Goal: Information Seeking & Learning: Check status

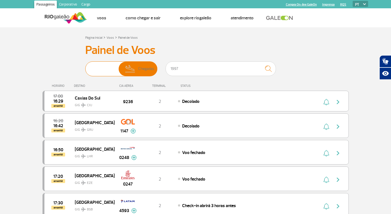
click at [110, 71] on span "Partidas" at bounding box center [111, 69] width 13 height 14
click at [85, 66] on input "Partidas Chegadas" at bounding box center [85, 66] width 0 height 0
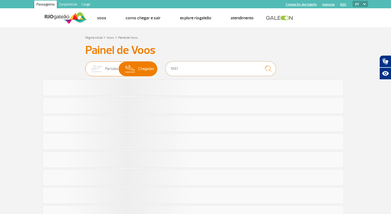
drag, startPoint x: 227, startPoint y: 68, endPoint x: 154, endPoint y: 68, distance: 72.6
click at [154, 68] on div "Partidas Chegadas 1997" at bounding box center [195, 69] width 221 height 17
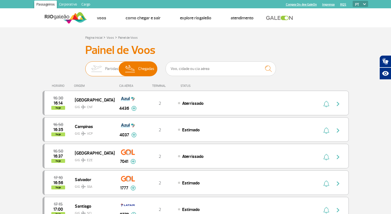
click at [100, 70] on img at bounding box center [96, 69] width 17 height 14
click at [85, 66] on input "Partidas Chegadas" at bounding box center [85, 66] width 0 height 0
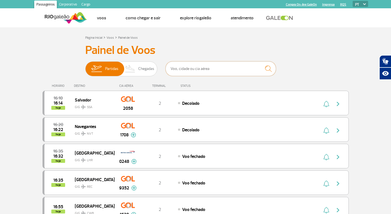
click at [191, 67] on input "text" at bounding box center [221, 68] width 110 height 15
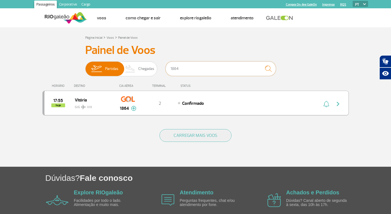
type input "1864"
click at [338, 102] on img "button" at bounding box center [338, 103] width 7 height 7
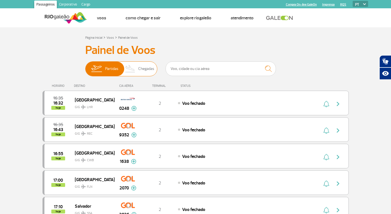
click at [135, 64] on img at bounding box center [130, 69] width 16 height 14
click at [85, 66] on input "Partidas Chegadas" at bounding box center [85, 66] width 0 height 0
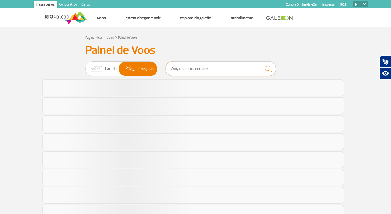
click at [188, 64] on input "text" at bounding box center [221, 68] width 110 height 15
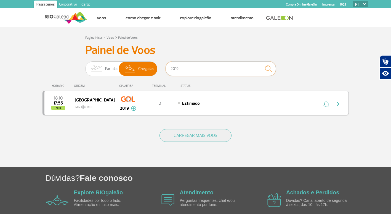
type input "2019"
click at [339, 103] on img "button" at bounding box center [338, 103] width 7 height 7
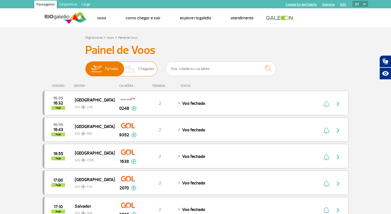
click at [134, 69] on img at bounding box center [130, 69] width 16 height 14
click at [85, 66] on input "Partidas Chegadas" at bounding box center [85, 66] width 0 height 0
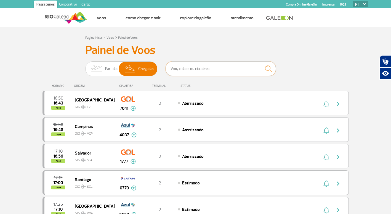
click at [190, 70] on input "text" at bounding box center [221, 68] width 110 height 15
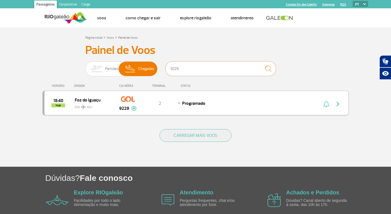
type input "9229"
click at [339, 104] on img "button" at bounding box center [338, 103] width 7 height 7
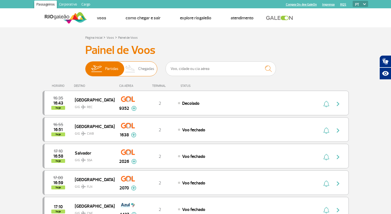
click at [145, 71] on span "Chegadas" at bounding box center [146, 69] width 16 height 14
click at [85, 66] on input "Partidas Chegadas" at bounding box center [85, 66] width 0 height 0
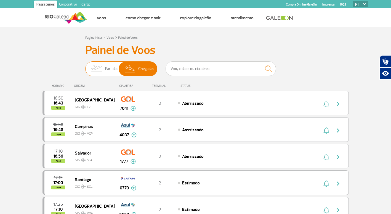
click at [105, 66] on img at bounding box center [96, 69] width 17 height 14
click at [85, 66] on input "Partidas Chegadas" at bounding box center [85, 66] width 0 height 0
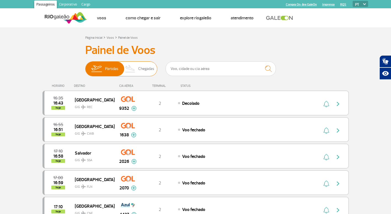
click at [142, 71] on span "Chegadas" at bounding box center [146, 69] width 16 height 14
click at [85, 66] on input "Partidas Chegadas" at bounding box center [85, 66] width 0 height 0
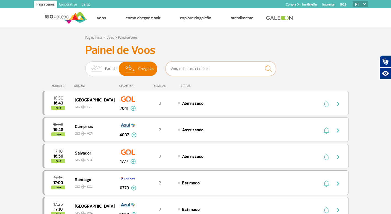
click at [198, 71] on input "text" at bounding box center [221, 68] width 110 height 15
type input "9229"
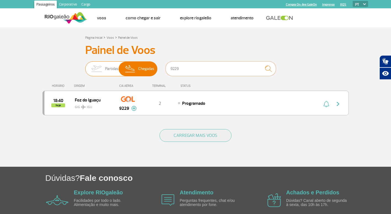
drag, startPoint x: 198, startPoint y: 71, endPoint x: 151, endPoint y: 66, distance: 46.6
click at [151, 66] on div "Partidas Chegadas 9229" at bounding box center [195, 69] width 221 height 17
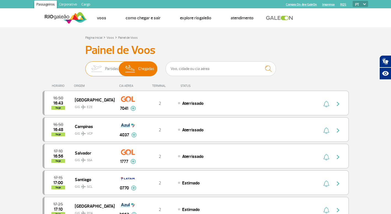
click at [92, 74] on img at bounding box center [96, 69] width 17 height 14
click at [85, 66] on input "Partidas Chegadas" at bounding box center [85, 66] width 0 height 0
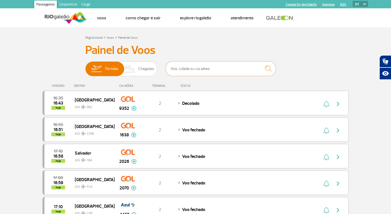
click at [191, 70] on input "text" at bounding box center [221, 68] width 110 height 15
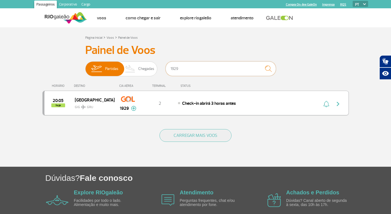
type input "1929"
click at [336, 104] on img "button" at bounding box center [338, 103] width 7 height 7
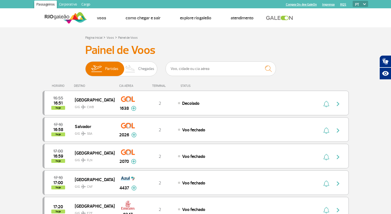
click at [157, 70] on div "Partidas Chegadas" at bounding box center [195, 69] width 221 height 17
click at [146, 68] on span "Chegadas" at bounding box center [146, 69] width 16 height 14
click at [85, 66] on input "Partidas Chegadas" at bounding box center [85, 66] width 0 height 0
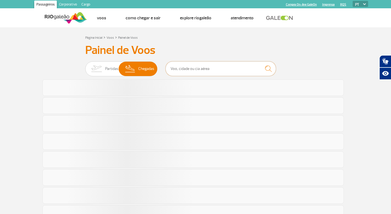
click at [199, 67] on input "text" at bounding box center [221, 68] width 110 height 15
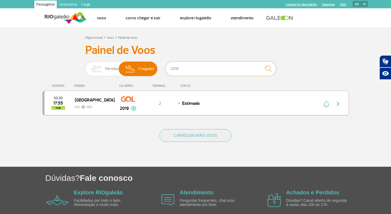
type input "2019"
click at [339, 103] on img "button" at bounding box center [338, 103] width 7 height 7
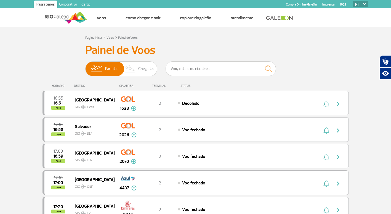
drag, startPoint x: 143, startPoint y: 71, endPoint x: 157, endPoint y: 70, distance: 14.1
click at [143, 71] on span "Chegadas" at bounding box center [146, 69] width 16 height 14
click at [85, 66] on input "Partidas Chegadas" at bounding box center [85, 66] width 0 height 0
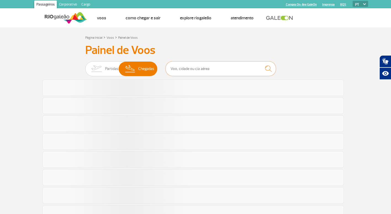
click at [184, 70] on input "text" at bounding box center [221, 68] width 110 height 15
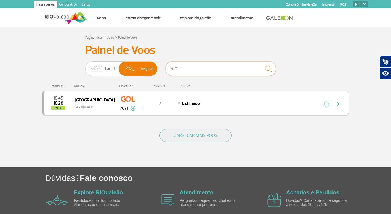
type input "7671"
click at [339, 100] on img "button" at bounding box center [338, 103] width 7 height 7
click at [337, 103] on img "button" at bounding box center [338, 103] width 7 height 7
click at [338, 104] on img "button" at bounding box center [338, 103] width 7 height 7
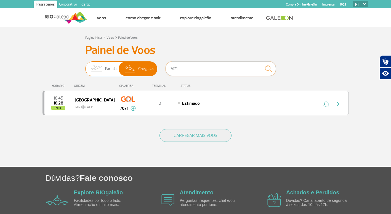
drag, startPoint x: 192, startPoint y: 68, endPoint x: 145, endPoint y: 68, distance: 47.2
click at [145, 68] on div "Partidas Chegadas 7671" at bounding box center [195, 69] width 221 height 17
type input "1935"
click at [340, 106] on img "button" at bounding box center [338, 103] width 7 height 7
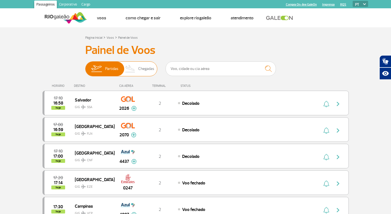
click at [151, 72] on span "Chegadas" at bounding box center [146, 69] width 16 height 14
click at [85, 66] on input "Partidas Chegadas" at bounding box center [85, 66] width 0 height 0
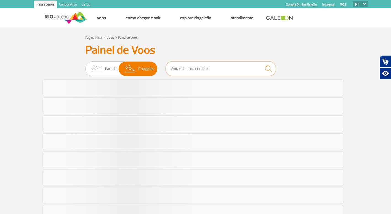
click at [179, 71] on input "text" at bounding box center [221, 68] width 110 height 15
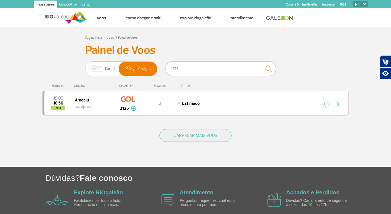
type input "2135"
click at [339, 103] on img "button" at bounding box center [338, 103] width 7 height 7
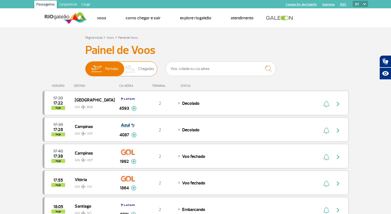
click at [133, 66] on img at bounding box center [130, 69] width 16 height 14
click at [85, 66] on input "Partidas Chegadas" at bounding box center [85, 66] width 0 height 0
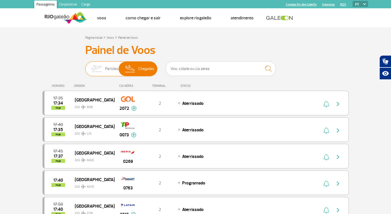
click at [108, 70] on span "Partidas" at bounding box center [111, 69] width 13 height 14
click at [85, 66] on input "Partidas Chegadas" at bounding box center [85, 66] width 0 height 0
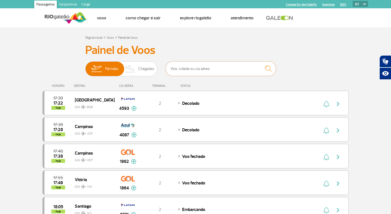
click at [186, 70] on input "text" at bounding box center [221, 68] width 110 height 15
click at [149, 71] on span "Chegadas" at bounding box center [146, 69] width 16 height 14
click at [85, 66] on input "Partidas Chegadas" at bounding box center [85, 66] width 0 height 0
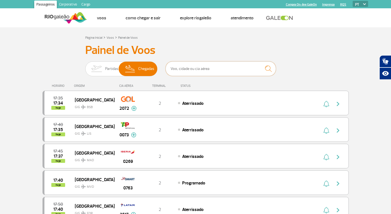
click at [182, 71] on input "text" at bounding box center [221, 68] width 110 height 15
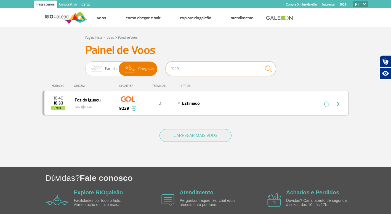
type input "9229"
click at [337, 104] on img "button" at bounding box center [338, 103] width 7 height 7
